Goal: Obtain resource: Download file/media

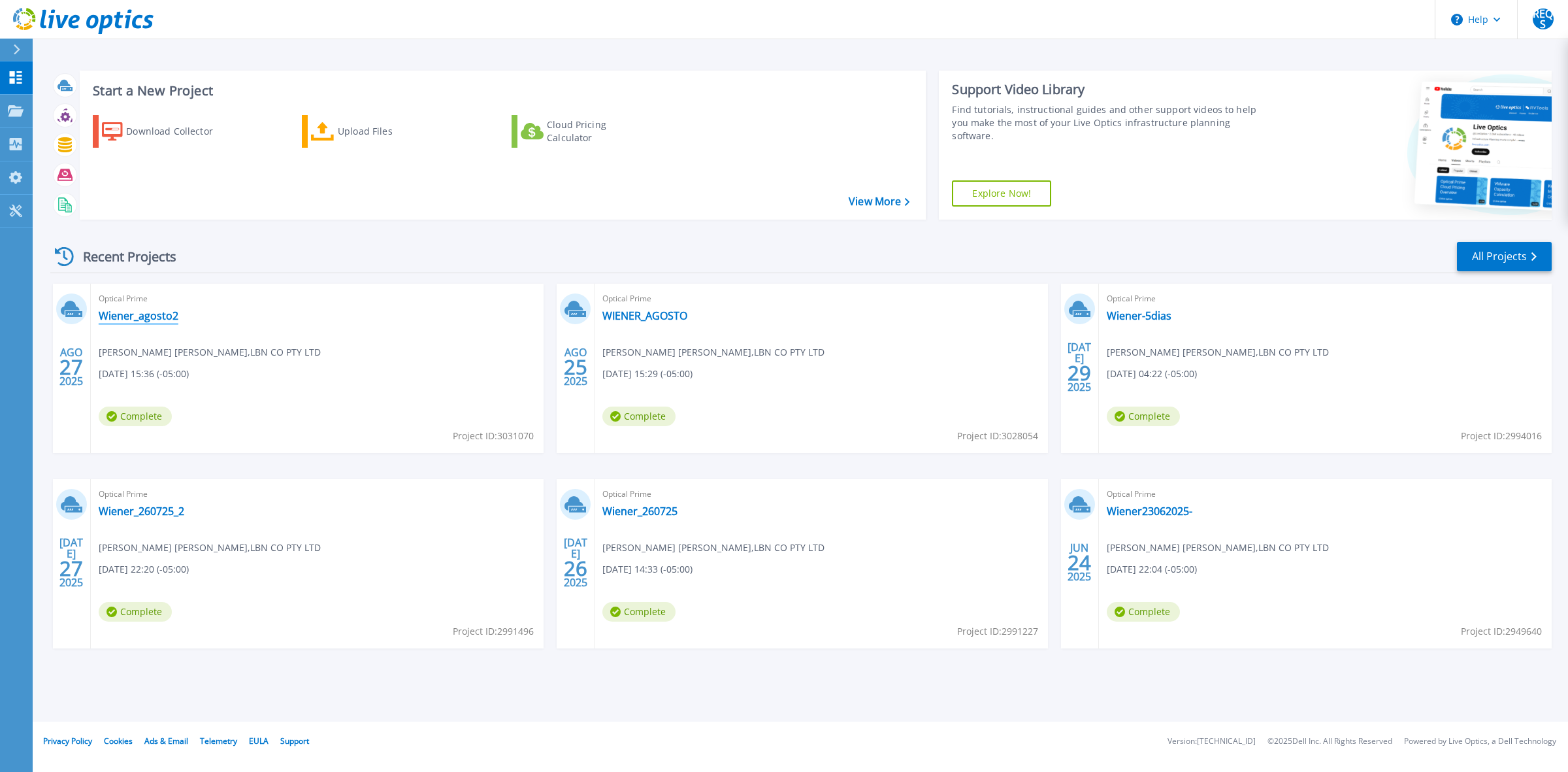
drag, startPoint x: 0, startPoint y: 0, endPoint x: 144, endPoint y: 314, distance: 345.4
click at [144, 314] on link "Wiener_agosto2" at bounding box center [138, 315] width 80 height 13
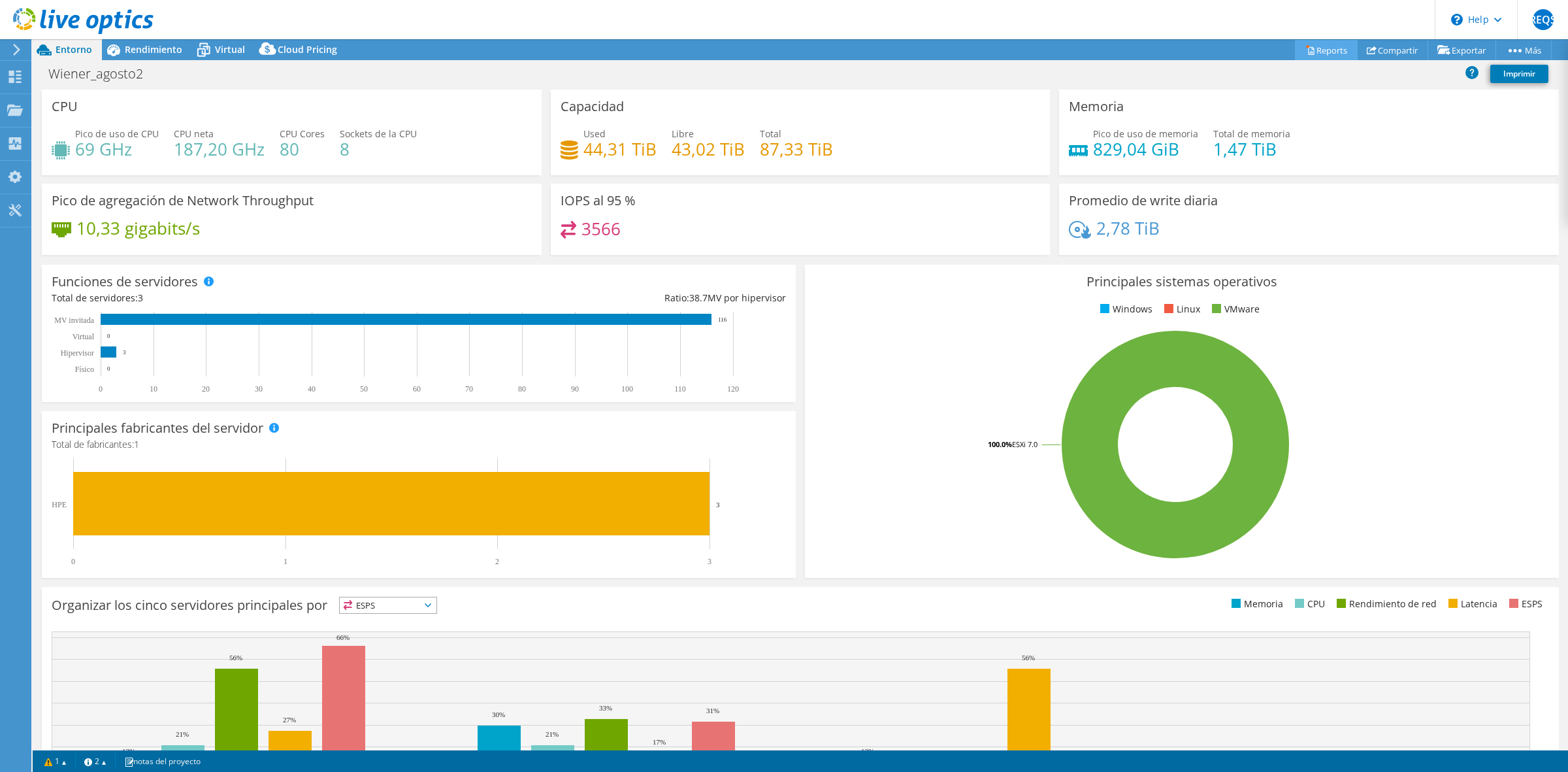
click at [1336, 47] on link "Reports" at bounding box center [1326, 50] width 63 height 20
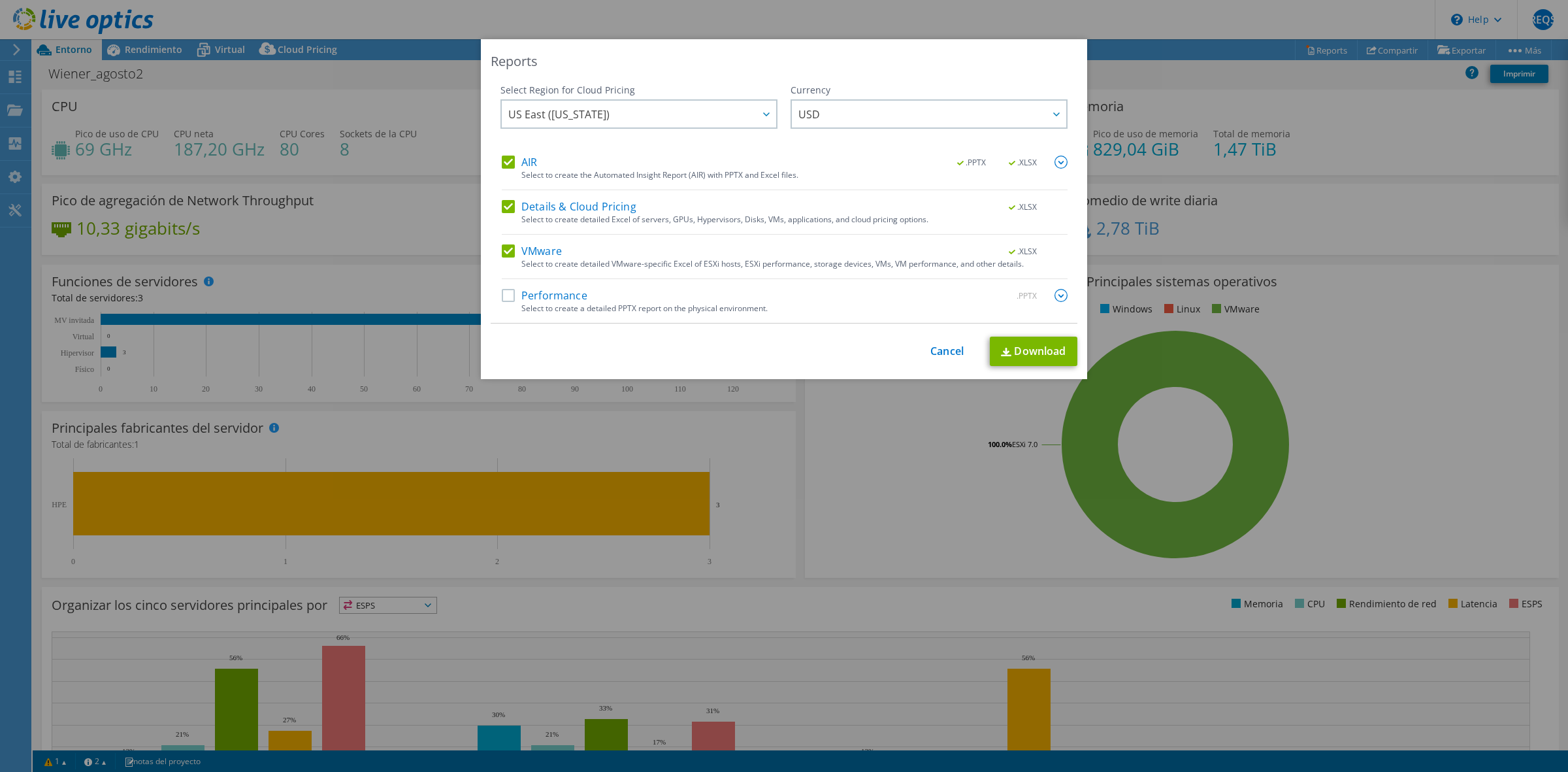
click at [1056, 158] on img at bounding box center [1061, 162] width 13 height 13
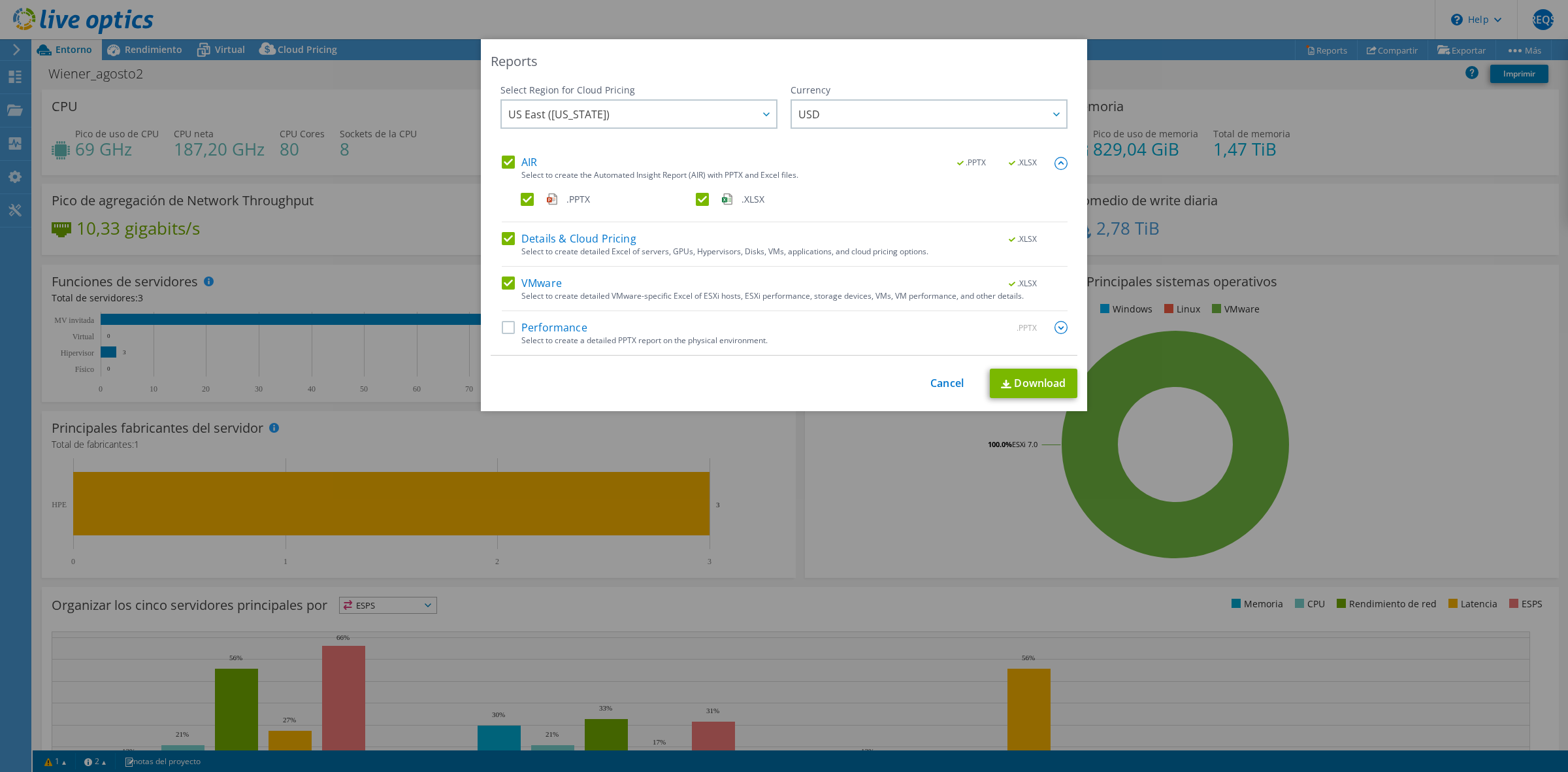
click at [507, 236] on label "Details & Cloud Pricing" at bounding box center [569, 238] width 135 height 13
click at [0, 0] on input "Details & Cloud Pricing" at bounding box center [0, 0] width 0 height 0
click at [1059, 325] on img at bounding box center [1061, 327] width 13 height 13
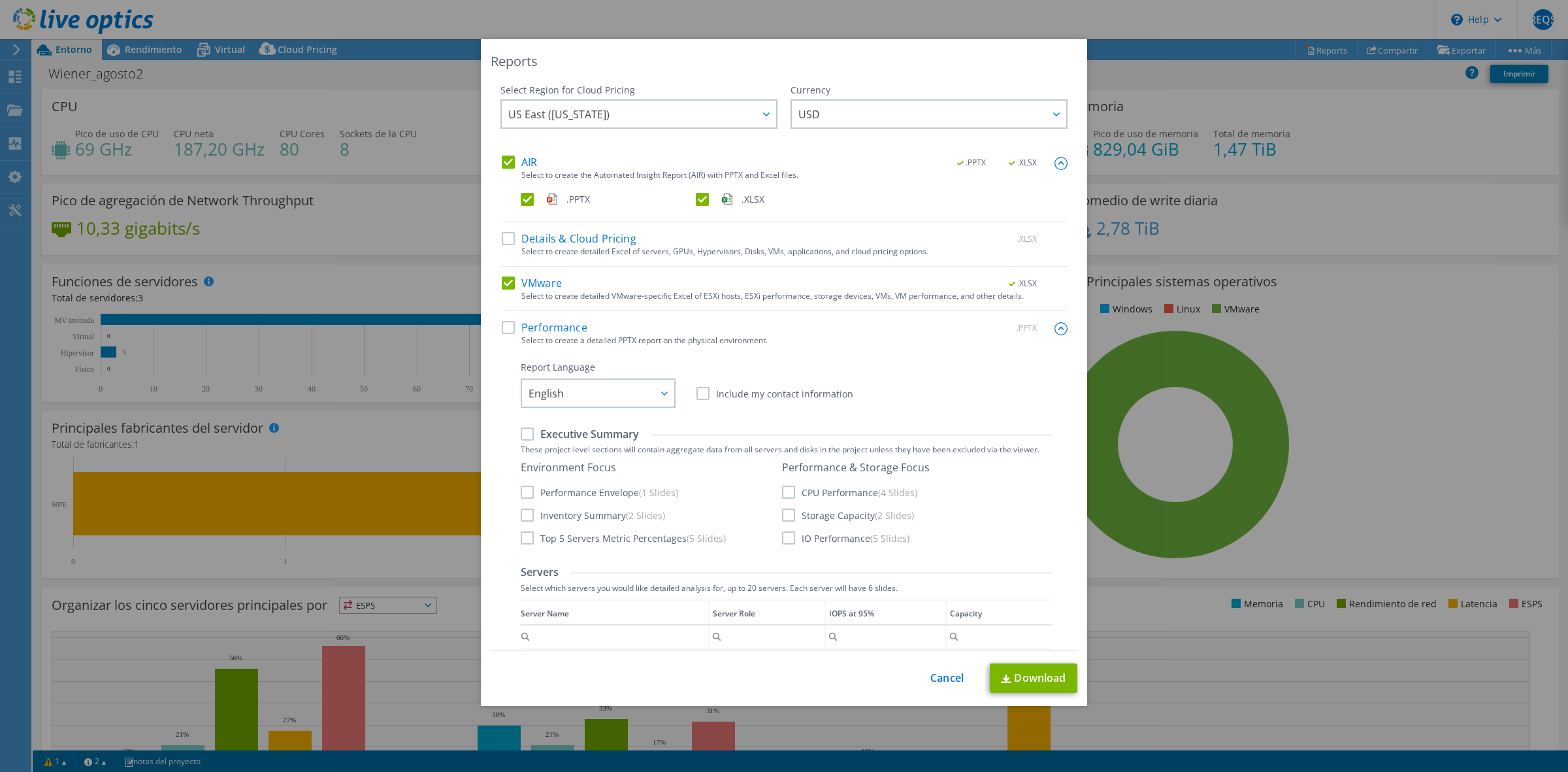
click at [554, 334] on label "Performance" at bounding box center [544, 327] width 85 height 13
click at [0, 0] on input "Performance" at bounding box center [0, 0] width 0 height 0
click at [634, 405] on span "English" at bounding box center [601, 393] width 145 height 27
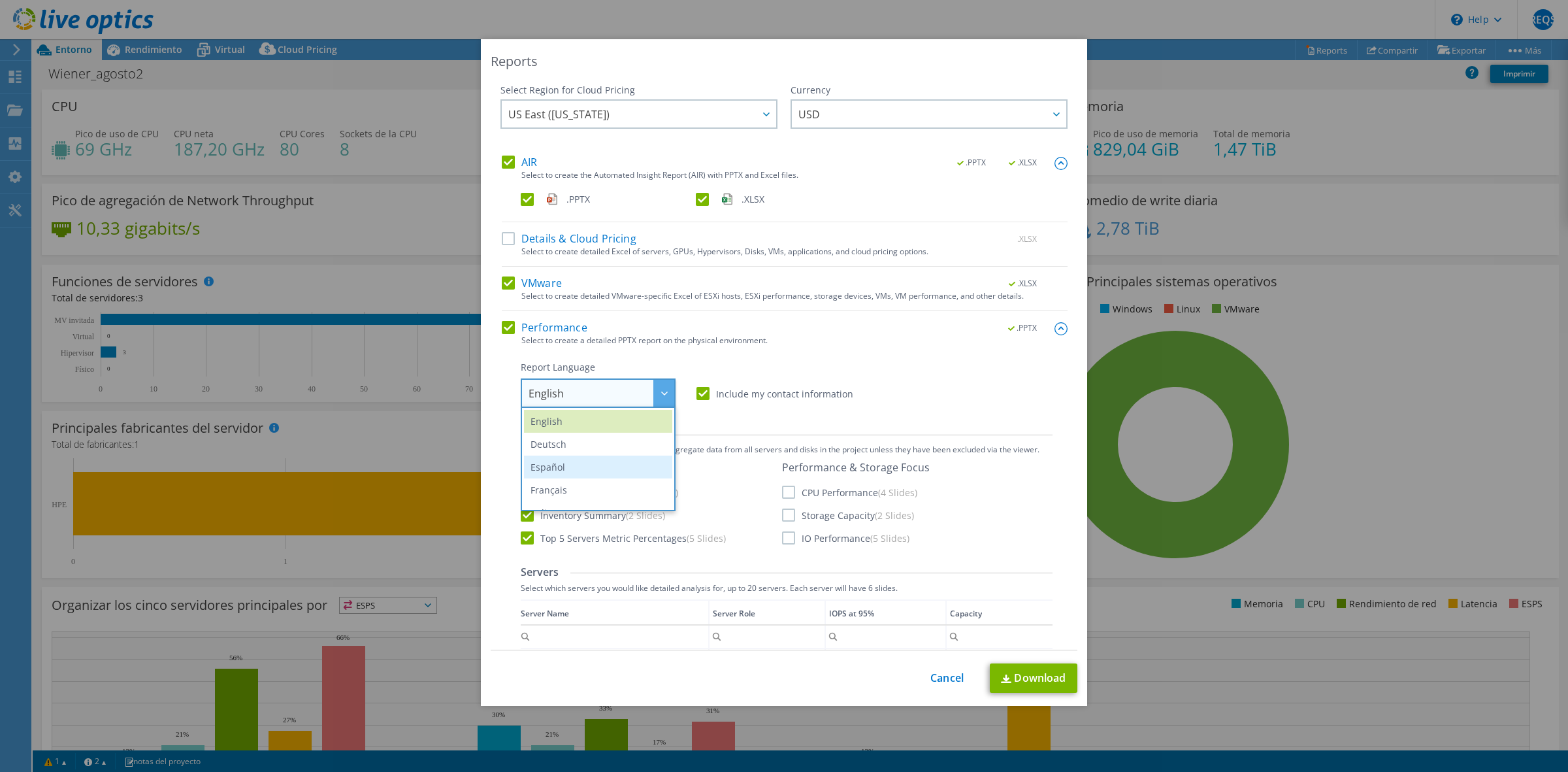
click at [593, 473] on li "Español" at bounding box center [598, 467] width 148 height 23
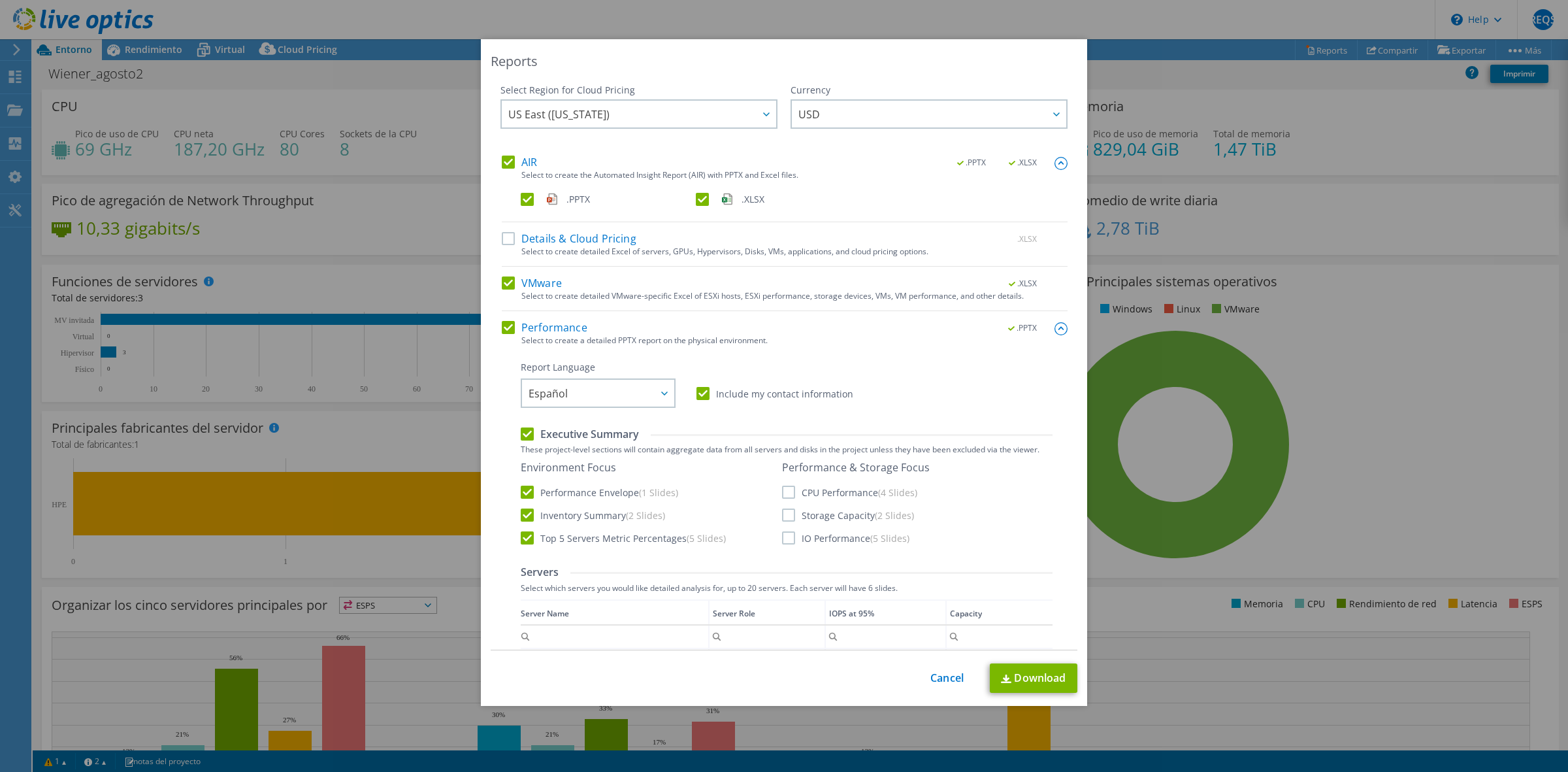
scroll to position [245, 0]
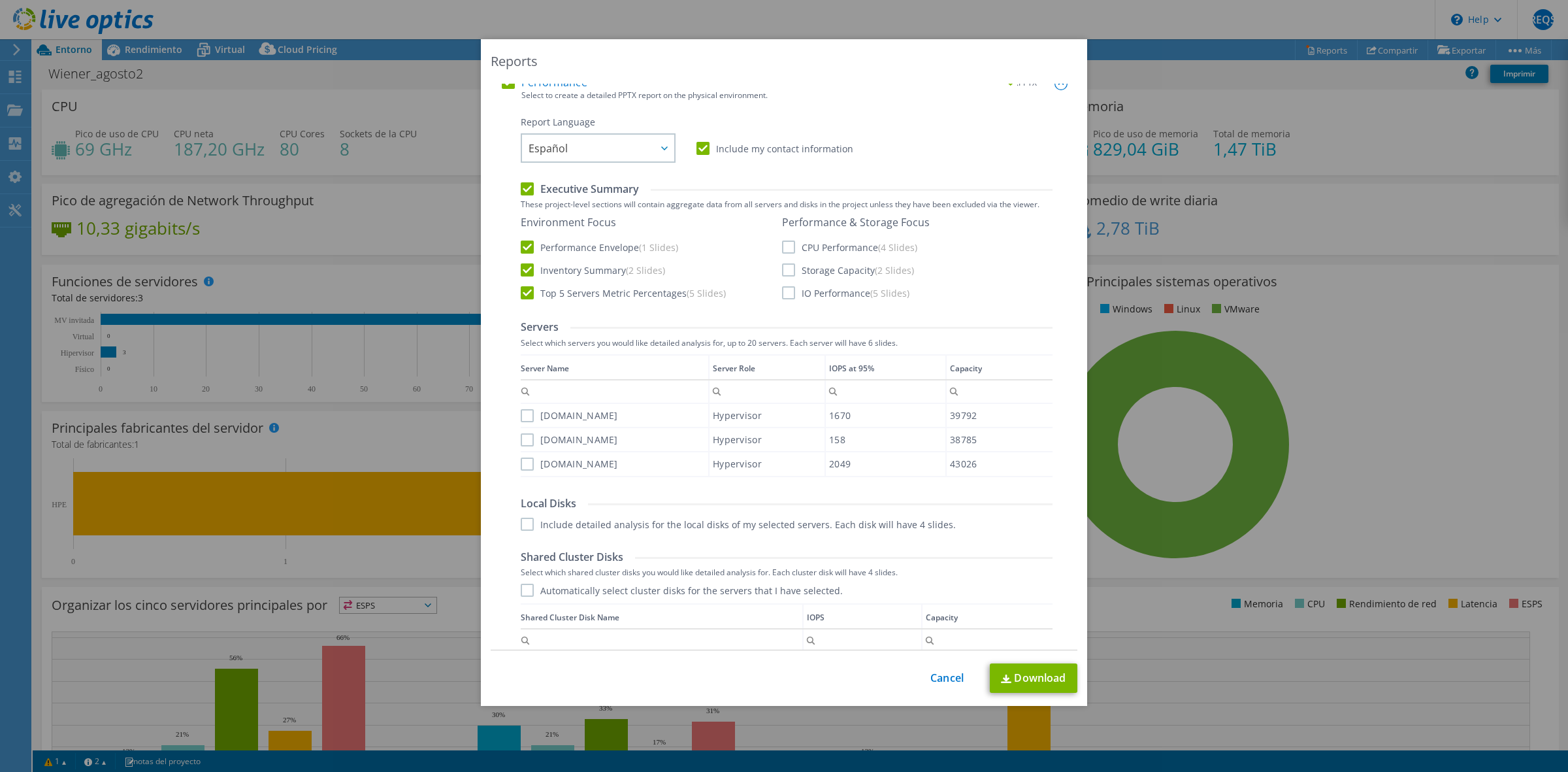
click at [834, 256] on div "Performance & Storage Focus CPU Performance (4 Slides) Storage Capacity (2 Slid…" at bounding box center [856, 258] width 148 height 83
click at [833, 276] on div "Performance & Storage Focus CPU Performance (4 Slides) Storage Capacity (2 Slid…" at bounding box center [856, 258] width 148 height 83
click at [824, 277] on label "Storage Capacity (2 Slides)" at bounding box center [848, 269] width 132 height 13
click at [0, 0] on input "Storage Capacity (2 Slides)" at bounding box center [0, 0] width 0 height 0
drag, startPoint x: 824, startPoint y: 263, endPoint x: 824, endPoint y: 271, distance: 8.0
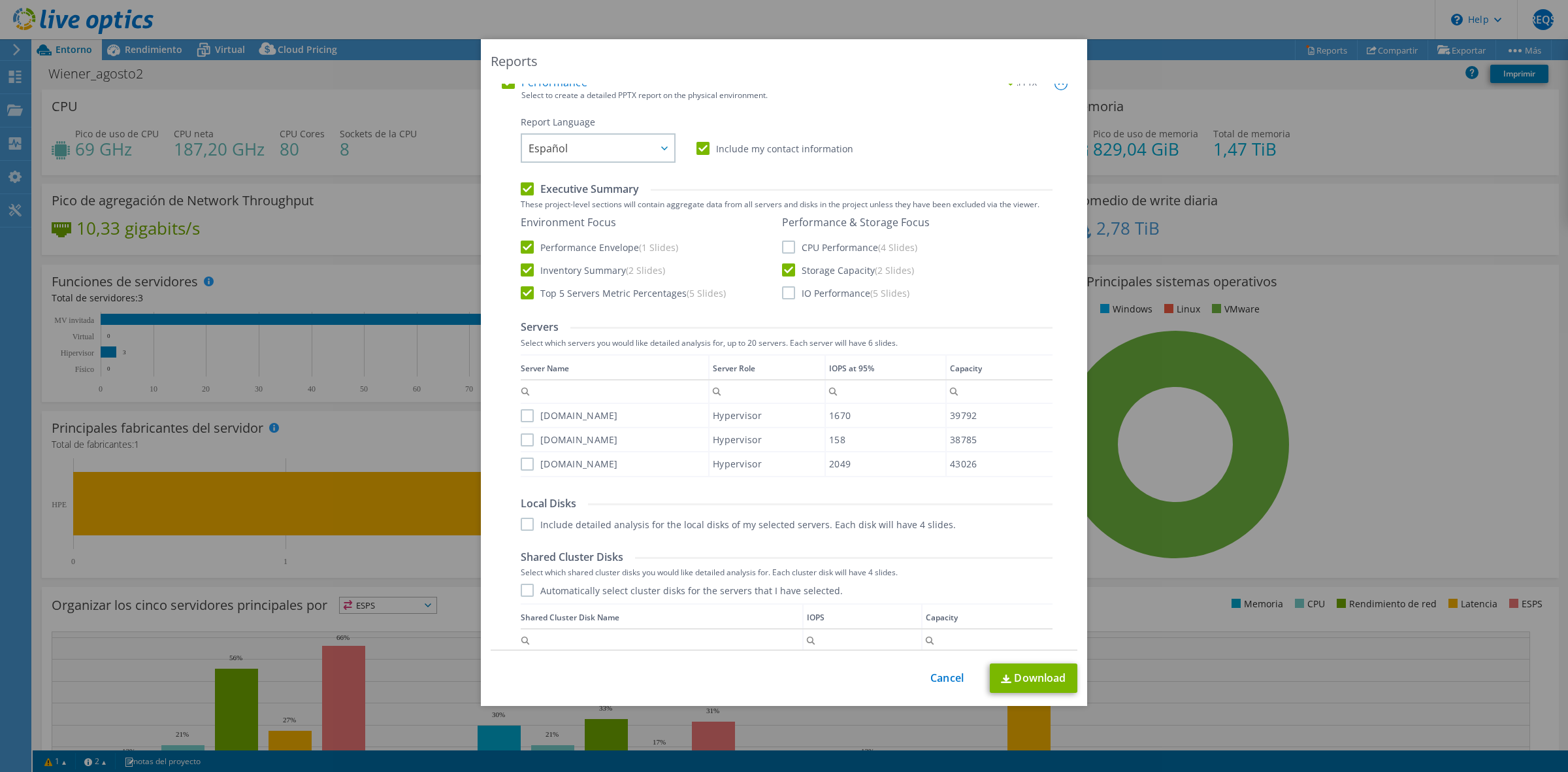
click at [824, 253] on label "CPU Performance (4 Slides)" at bounding box center [850, 247] width 135 height 13
click at [0, 0] on input "CPU Performance (4 Slides)" at bounding box center [0, 0] width 0 height 0
click at [815, 299] on label "IO Performance (5 Slides)" at bounding box center [845, 292] width 128 height 13
click at [0, 0] on input "IO Performance (5 Slides)" at bounding box center [0, 0] width 0 height 0
click at [592, 422] on label "hostprod2.btech.com.pe" at bounding box center [569, 415] width 98 height 13
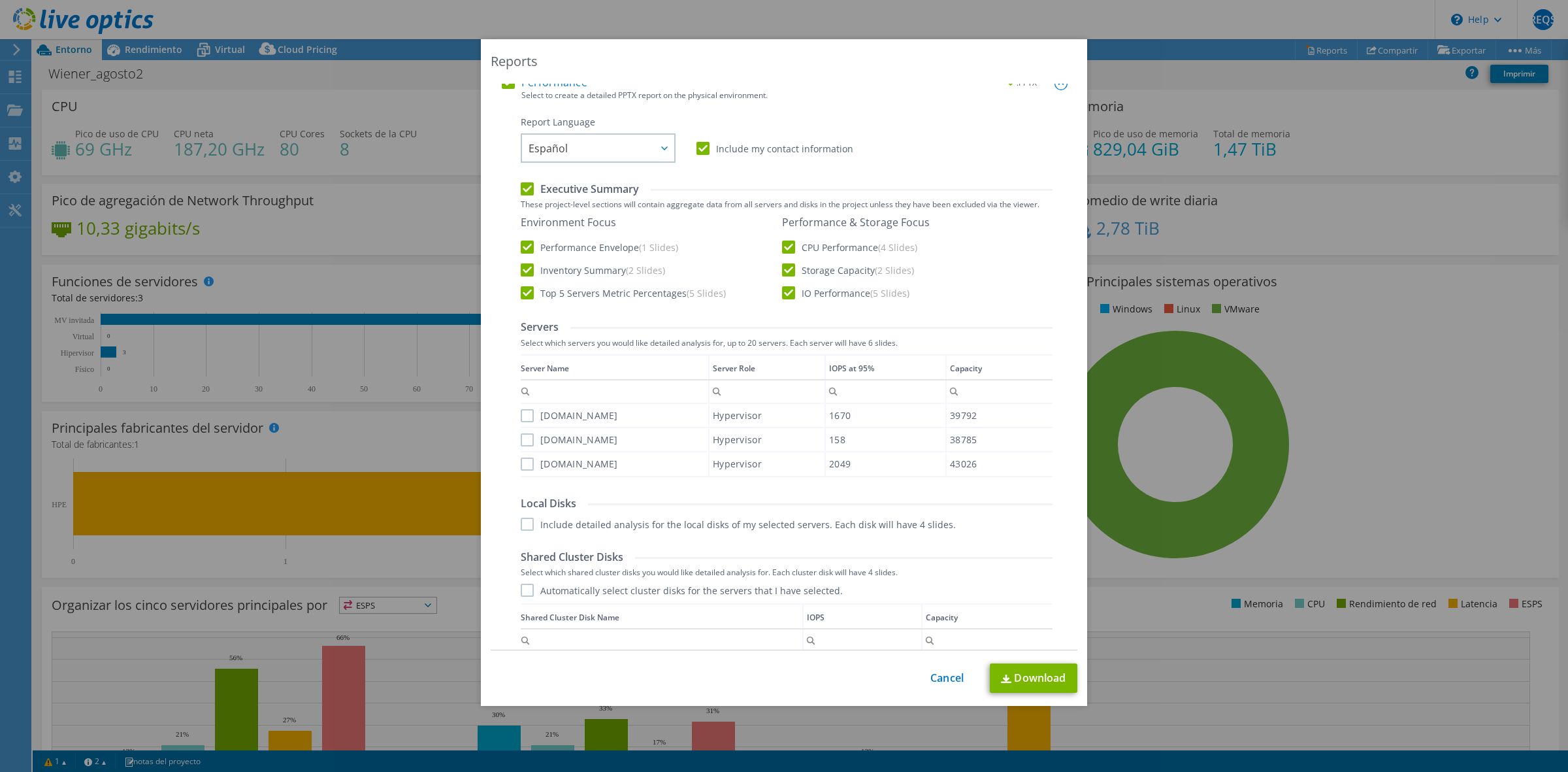
click at [0, 0] on input "hostprod2.btech.com.pe" at bounding box center [0, 0] width 0 height 0
click at [585, 446] on label "hostprod4.btech.com.pe" at bounding box center [569, 439] width 98 height 13
click at [0, 0] on input "hostprod4.btech.com.pe" at bounding box center [0, 0] width 0 height 0
click at [572, 471] on label "hostprod.btech.com.pe" at bounding box center [569, 464] width 98 height 13
click at [0, 0] on input "hostprod.btech.com.pe" at bounding box center [0, 0] width 0 height 0
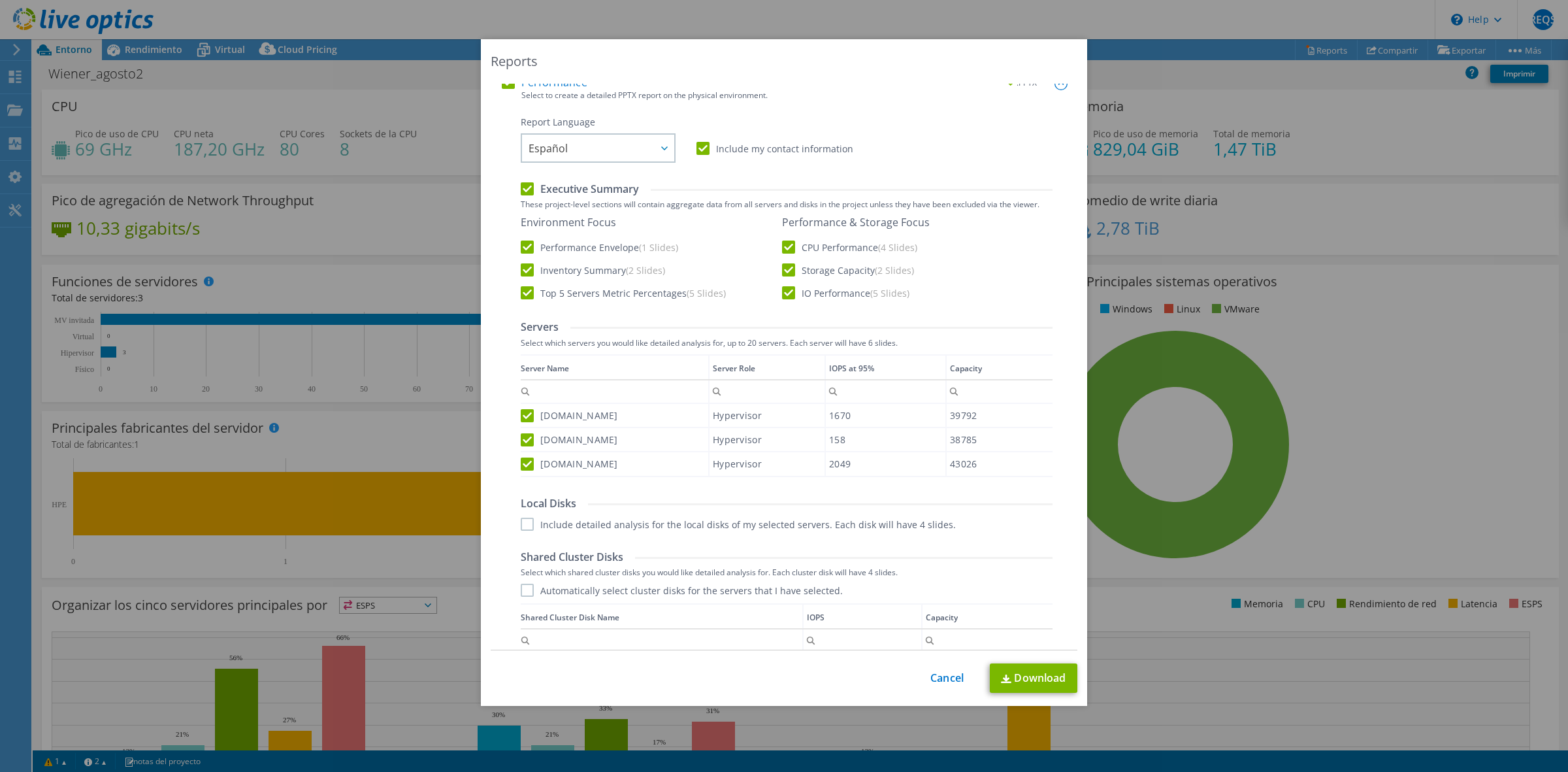
scroll to position [490, 0]
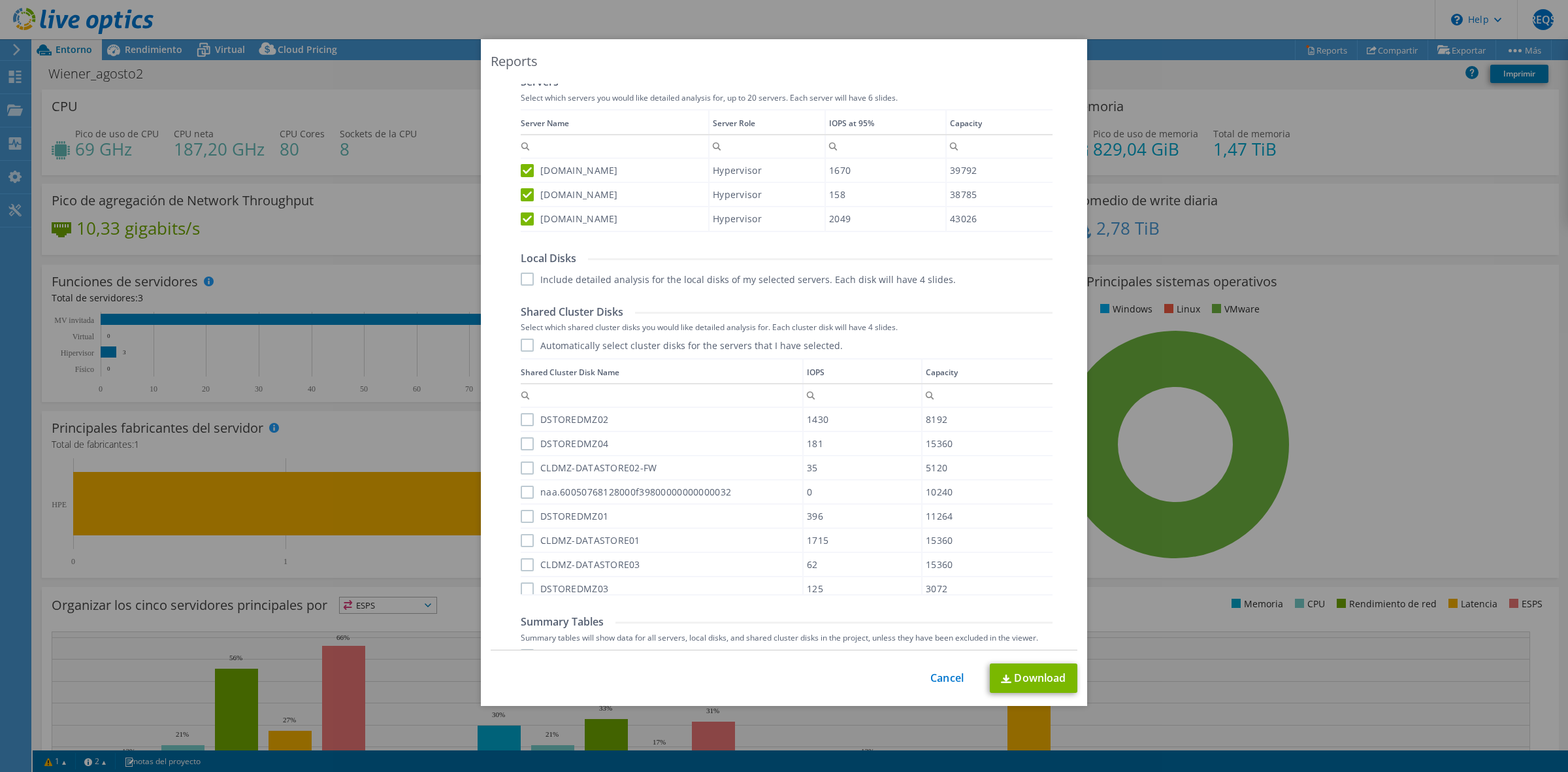
click at [524, 371] on div "Automatically select cluster disks for the servers that I have selected. Shared…" at bounding box center [786, 467] width 532 height 257
click at [524, 352] on label "Automatically select cluster disks for the servers that I have selected." at bounding box center [682, 344] width 322 height 13
click at [0, 0] on input "Automatically select cluster disks for the servers that I have selected." at bounding box center [0, 0] width 0 height 0
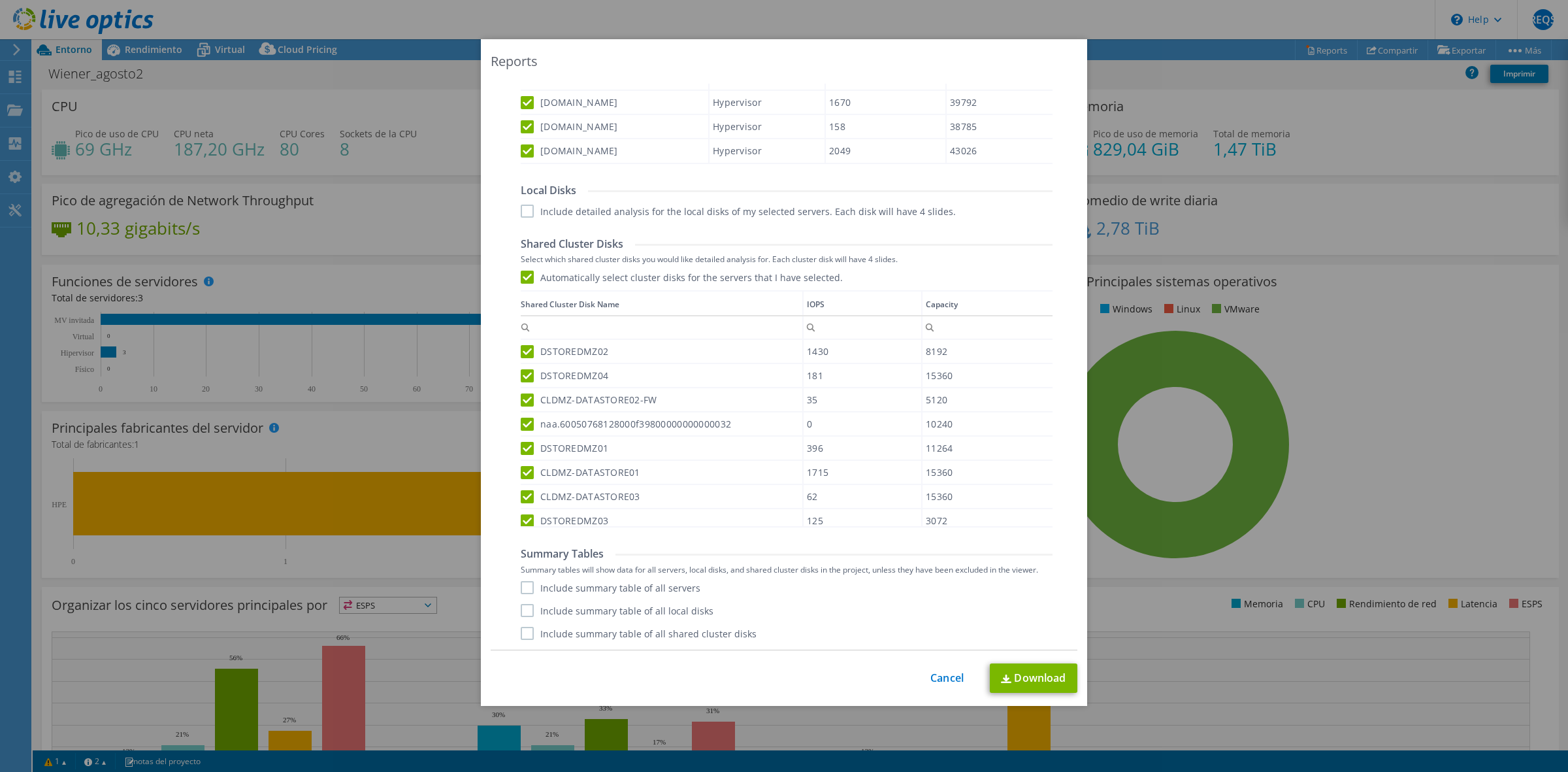
click at [573, 589] on label "Include summary table of all servers" at bounding box center [610, 587] width 180 height 13
click at [0, 0] on input "Include summary table of all servers" at bounding box center [0, 0] width 0 height 0
drag, startPoint x: 621, startPoint y: 605, endPoint x: 645, endPoint y: 620, distance: 28.3
click at [622, 605] on label "Include summary table of all local disks" at bounding box center [617, 610] width 193 height 13
click at [0, 0] on input "Include summary table of all local disks" at bounding box center [0, 0] width 0 height 0
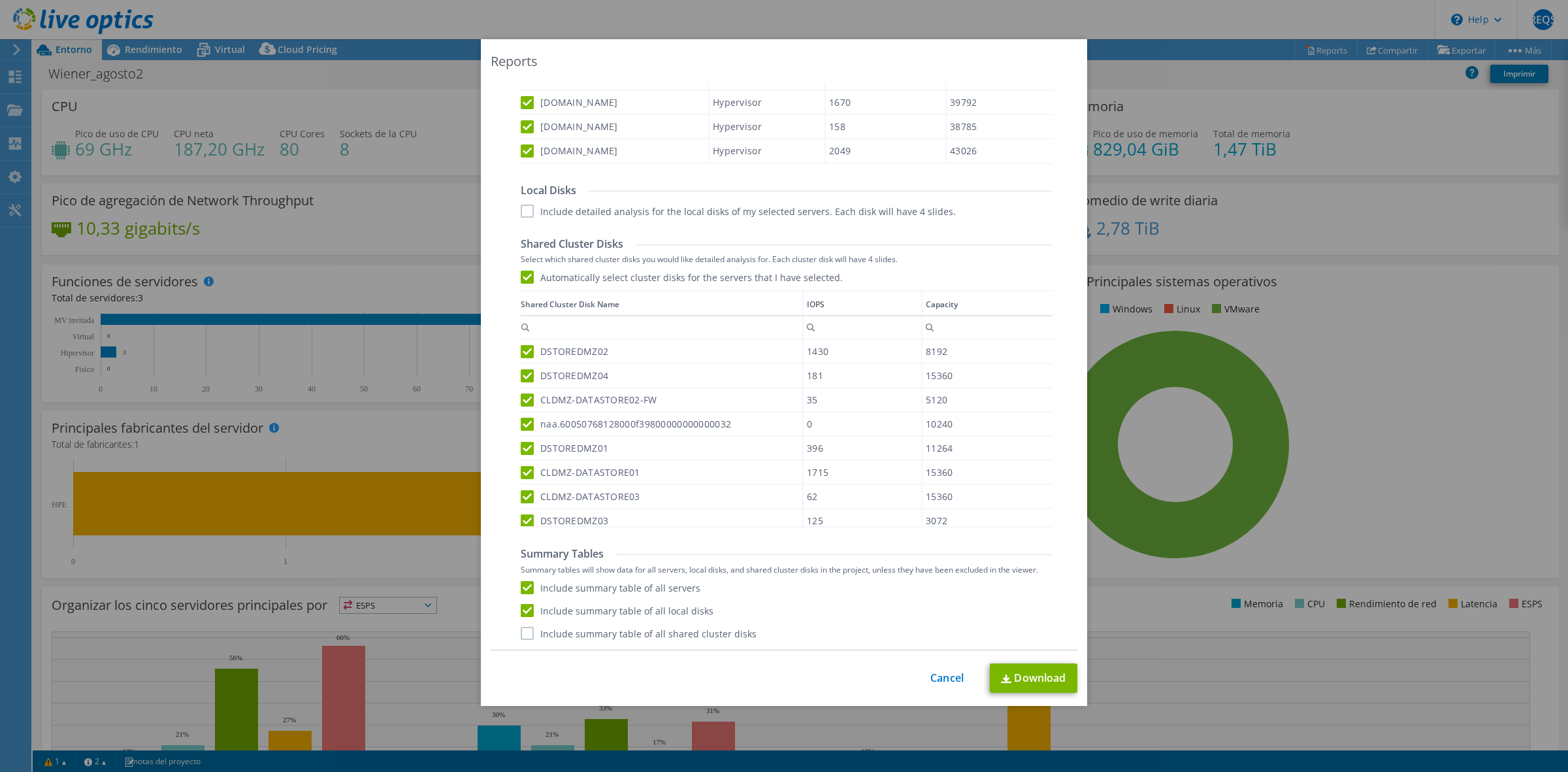
click at [636, 635] on label "Include summary table of all shared cluster disks" at bounding box center [638, 633] width 236 height 13
click at [0, 0] on input "Include summary table of all shared cluster disks" at bounding box center [0, 0] width 0 height 0
drag, startPoint x: 1011, startPoint y: 682, endPoint x: 1019, endPoint y: 676, distance: 10.0
click at [1011, 682] on link "Download" at bounding box center [1033, 678] width 87 height 29
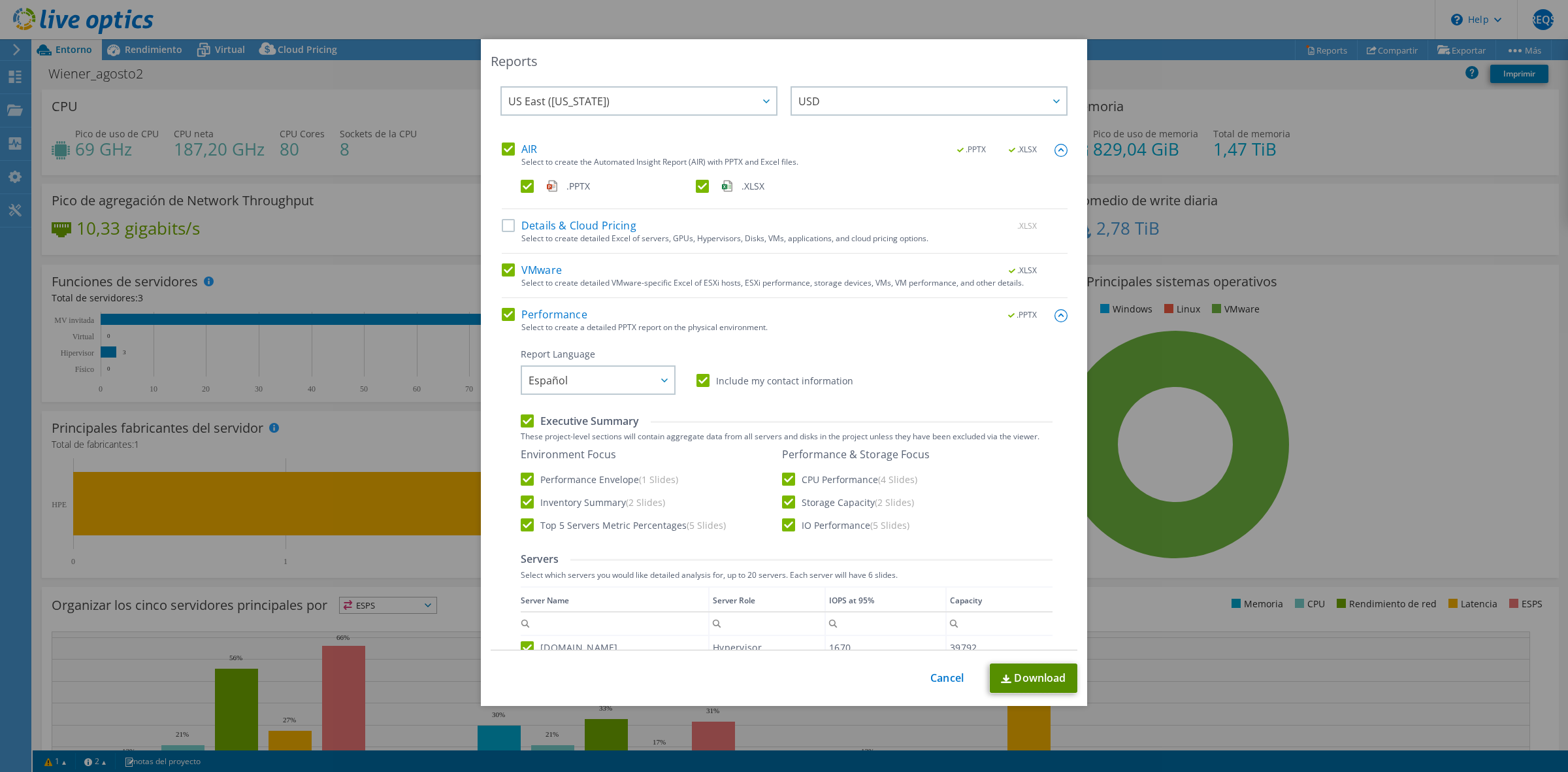
scroll to position [0, 0]
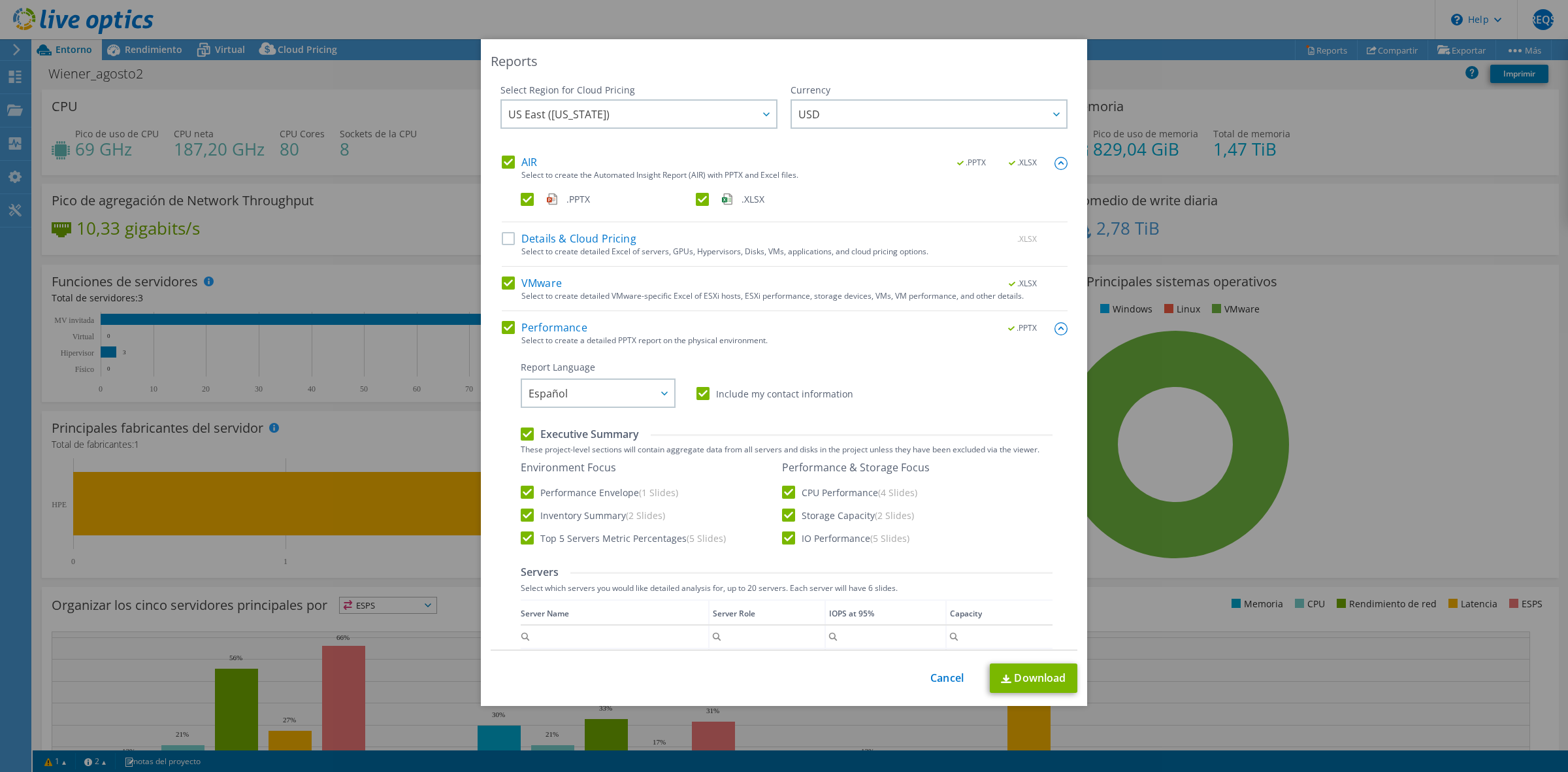
click at [1091, 23] on div "Reports Select Region for Cloud Pricing Asia Pacific (Hong Kong) Asia Pacific (…" at bounding box center [784, 386] width 1568 height 772
